Goal: Information Seeking & Learning: Learn about a topic

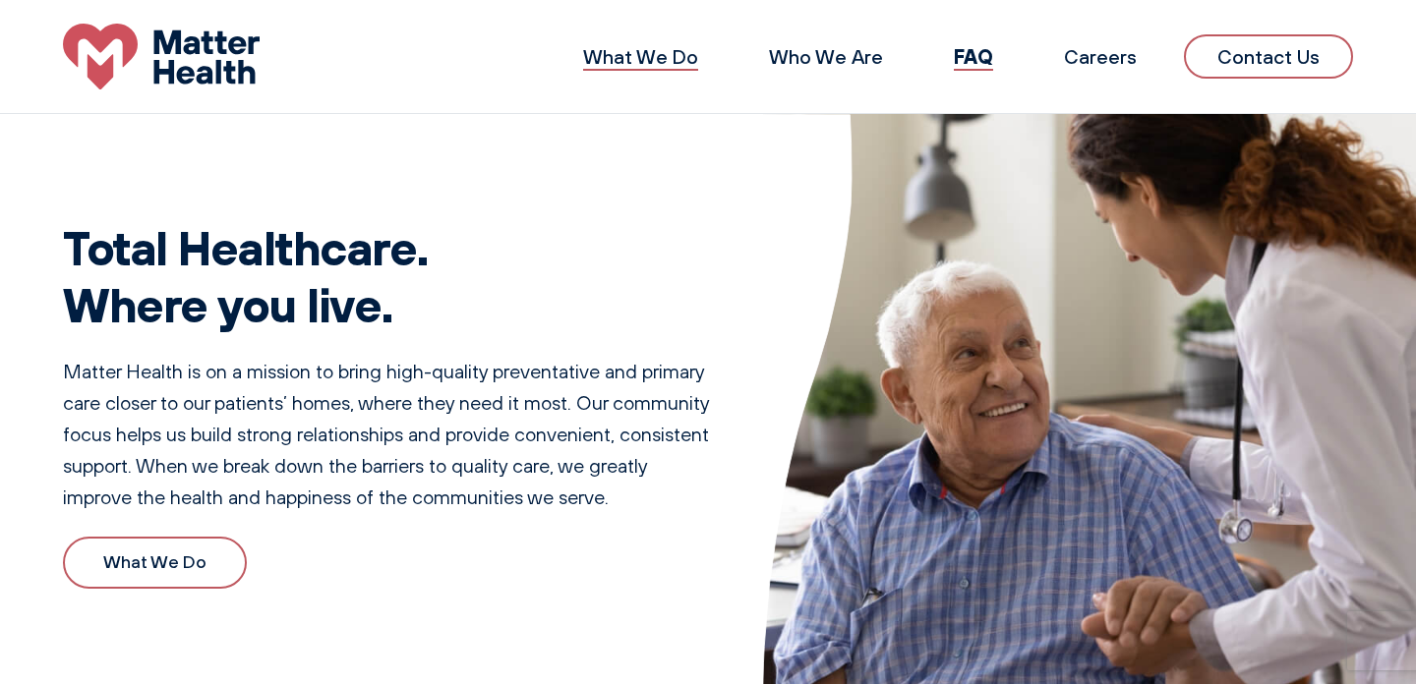
click at [685, 46] on link "What We Do" at bounding box center [640, 56] width 115 height 25
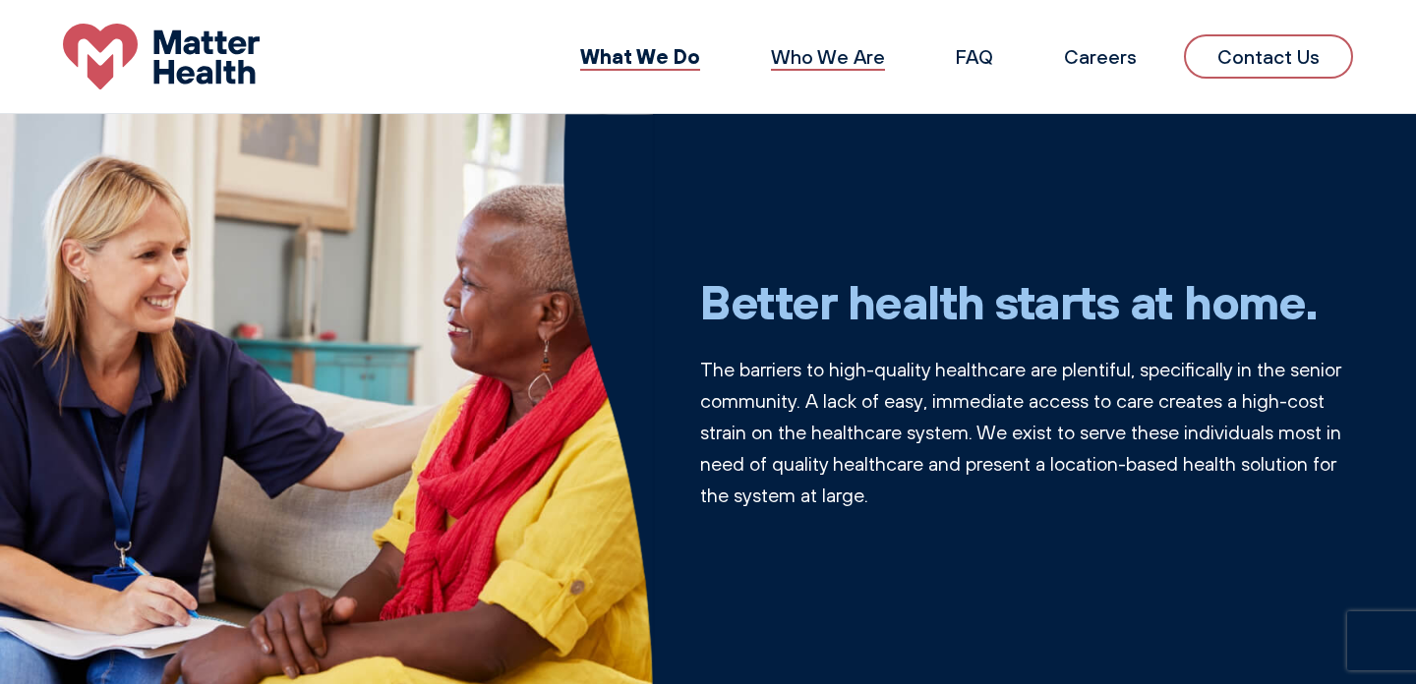
click at [854, 59] on link "Who We Are" at bounding box center [828, 56] width 114 height 25
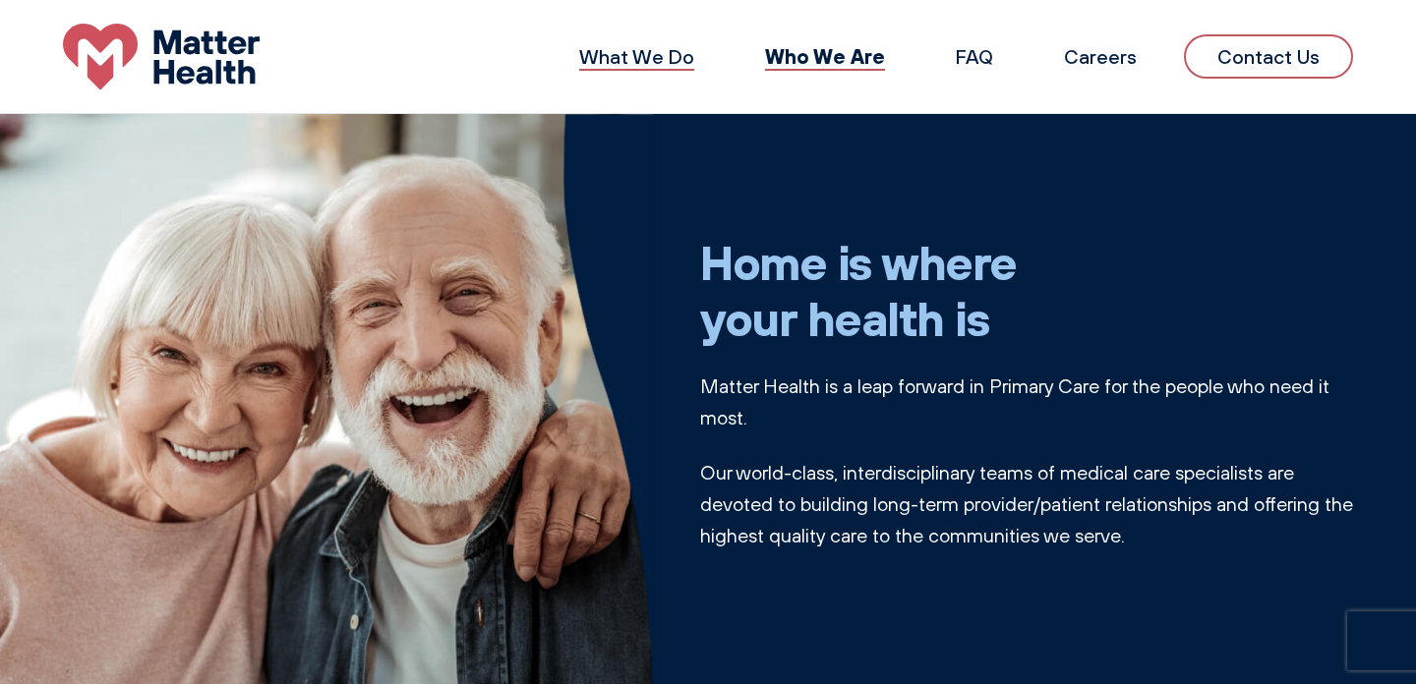
click at [622, 62] on link "What We Do" at bounding box center [636, 56] width 115 height 25
